Goal: Task Accomplishment & Management: Use online tool/utility

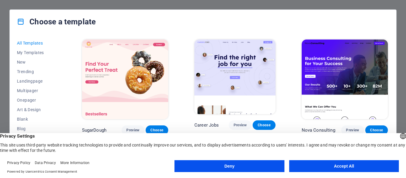
click at [343, 163] on button "Accept All" at bounding box center [345, 166] width 110 height 12
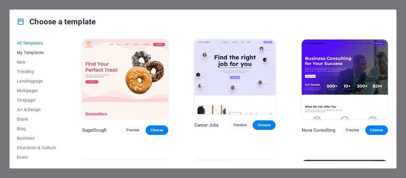
click at [37, 52] on span "My Templates" at bounding box center [36, 52] width 39 height 5
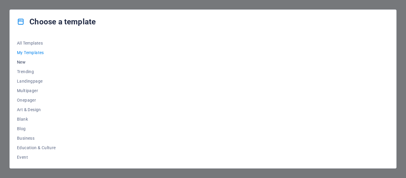
click at [33, 62] on span "New" at bounding box center [36, 62] width 39 height 5
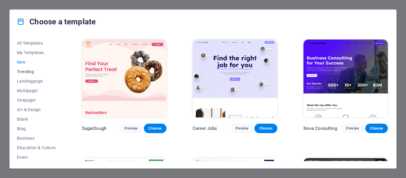
click at [31, 73] on span "Trending" at bounding box center [36, 71] width 39 height 5
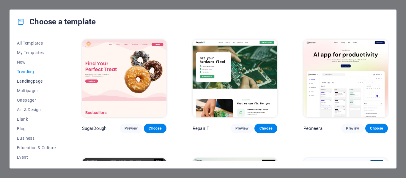
click at [33, 80] on span "Landingpage" at bounding box center [36, 81] width 39 height 5
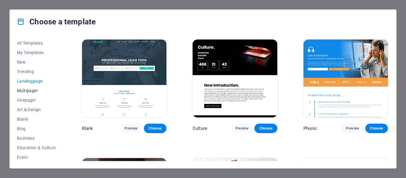
click at [31, 89] on span "Multipager" at bounding box center [36, 90] width 39 height 5
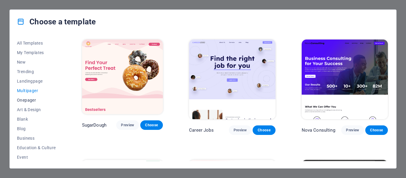
click at [31, 102] on span "Onepager" at bounding box center [36, 100] width 39 height 5
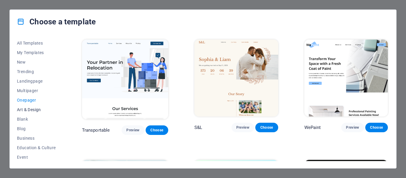
click at [30, 109] on span "Art & Design" at bounding box center [36, 109] width 39 height 5
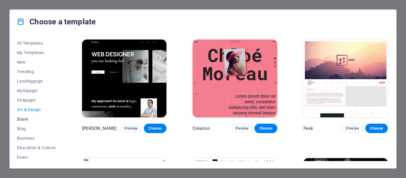
click at [25, 120] on span "Blank" at bounding box center [36, 119] width 39 height 5
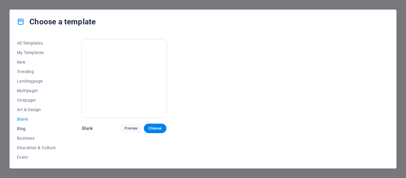
click at [22, 128] on span "Blog" at bounding box center [36, 128] width 39 height 5
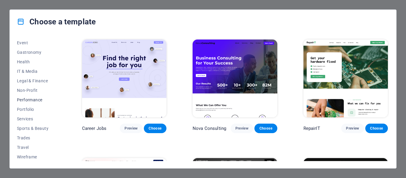
scroll to position [115, 0]
click at [30, 92] on span "Non-Profit" at bounding box center [36, 89] width 39 height 5
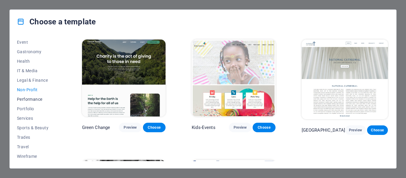
click at [33, 100] on span "Performance" at bounding box center [36, 99] width 39 height 5
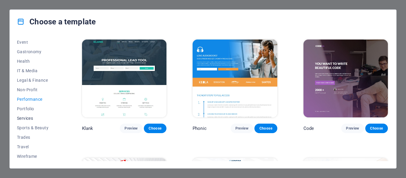
click at [30, 114] on button "Services" at bounding box center [36, 119] width 39 height 10
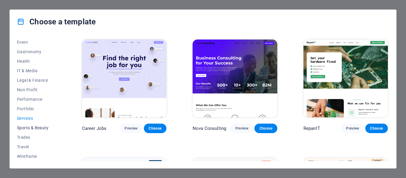
click at [30, 126] on span "Sports & Beauty" at bounding box center [36, 128] width 39 height 5
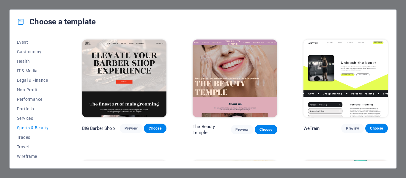
drag, startPoint x: 36, startPoint y: 132, endPoint x: 35, endPoint y: 128, distance: 4.0
click at [36, 132] on button "Sports & Beauty" at bounding box center [36, 128] width 39 height 10
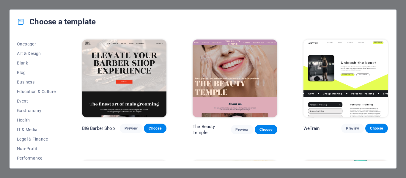
scroll to position [0, 0]
click at [38, 45] on span "All Templates" at bounding box center [36, 43] width 39 height 5
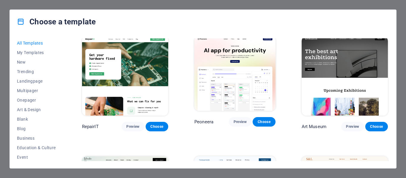
scroll to position [149, 0]
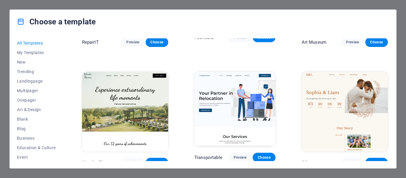
scroll to position [238, 0]
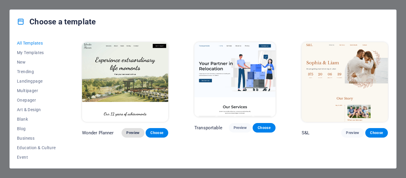
click at [128, 131] on span "Preview" at bounding box center [132, 133] width 13 height 5
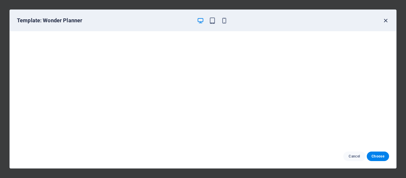
click at [386, 21] on icon "button" at bounding box center [386, 20] width 7 height 7
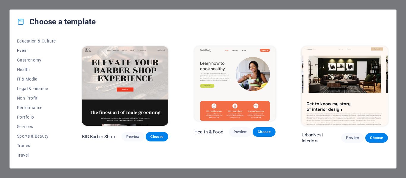
scroll to position [115, 0]
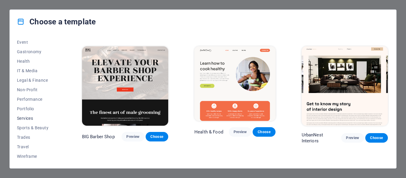
click at [22, 118] on span "Services" at bounding box center [36, 118] width 39 height 5
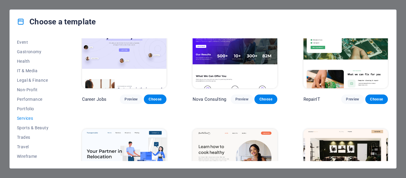
scroll to position [0, 0]
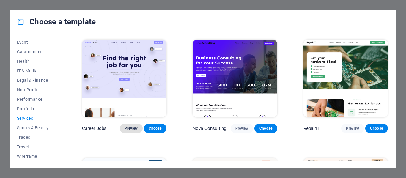
click at [128, 126] on span "Preview" at bounding box center [131, 128] width 13 height 5
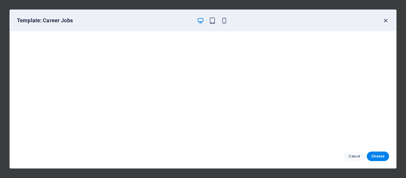
click at [386, 19] on icon "button" at bounding box center [386, 20] width 7 height 7
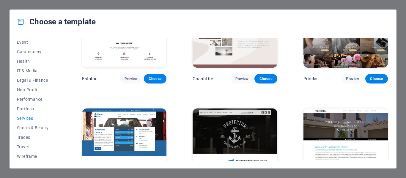
scroll to position [417, 0]
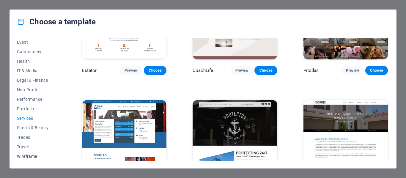
click at [22, 156] on span "Wireframe" at bounding box center [36, 156] width 39 height 5
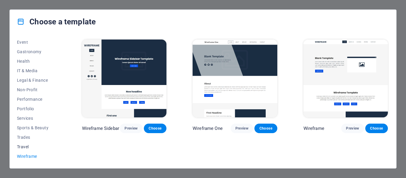
click at [25, 148] on span "Travel" at bounding box center [36, 147] width 39 height 5
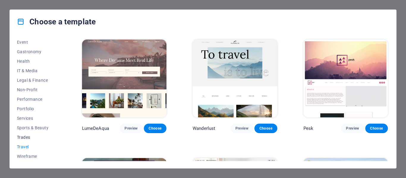
click at [26, 141] on button "Trades" at bounding box center [36, 138] width 39 height 10
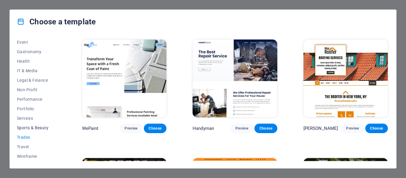
click at [29, 132] on button "Sports & Beauty" at bounding box center [36, 128] width 39 height 10
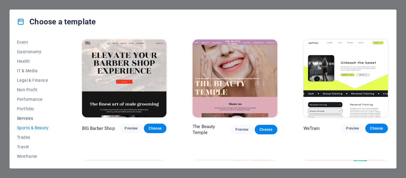
click at [32, 120] on span "Services" at bounding box center [36, 118] width 39 height 5
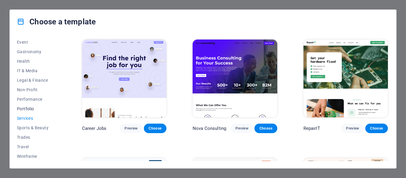
click at [34, 109] on span "Portfolio" at bounding box center [36, 109] width 39 height 5
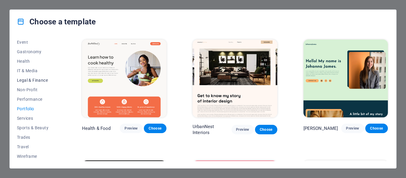
click at [40, 84] on button "Legal & Finance" at bounding box center [36, 81] width 39 height 10
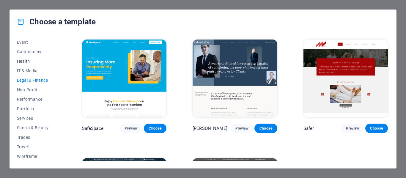
click at [38, 62] on span "Health" at bounding box center [36, 61] width 39 height 5
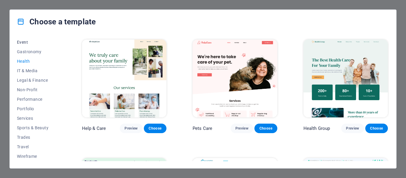
click at [31, 45] on button "Event" at bounding box center [36, 42] width 39 height 10
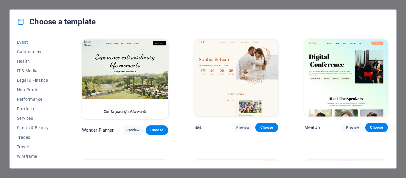
click at [24, 40] on span "Event" at bounding box center [36, 42] width 39 height 5
click at [396, 3] on div "Choose a template All Templates My Templates New Trending Landingpage Multipage…" at bounding box center [203, 89] width 406 height 178
